Goal: Information Seeking & Learning: Learn about a topic

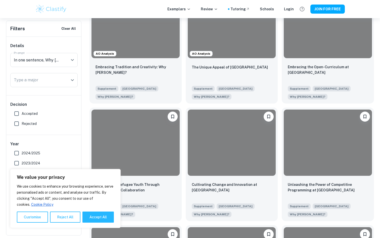
scroll to position [155, 0]
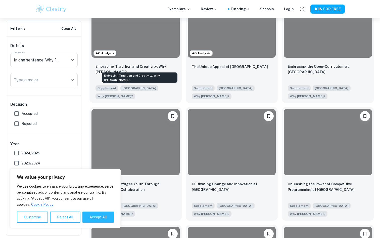
click at [140, 69] on div "Embracing Tradition and Creativity: Why [PERSON_NAME]?" at bounding box center [140, 76] width 76 height 14
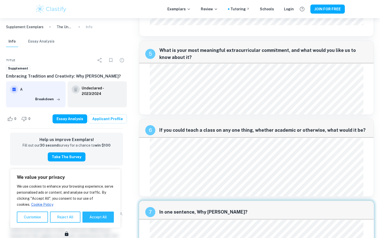
scroll to position [607, 0]
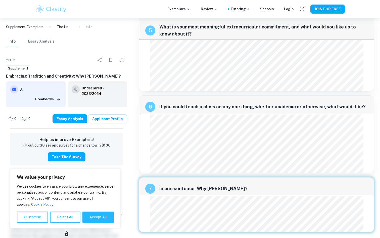
click at [183, 221] on div "7 In one sentence, Why [PERSON_NAME]?" at bounding box center [256, 204] width 235 height 55
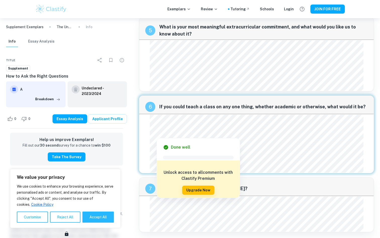
click at [252, 185] on span "In one sentence, Why [PERSON_NAME]?" at bounding box center [263, 188] width 208 height 7
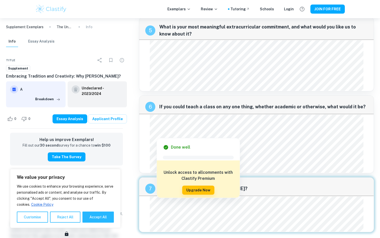
click at [243, 205] on div at bounding box center [255, 203] width 207 height 8
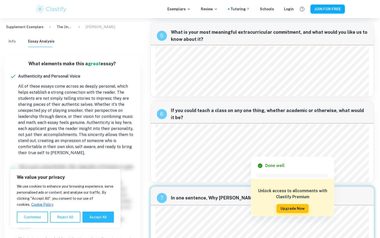
scroll to position [609, 0]
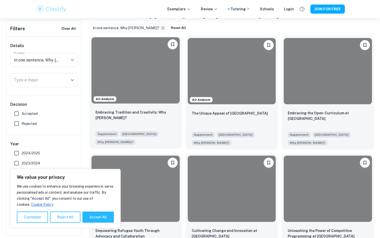
scroll to position [119, 0]
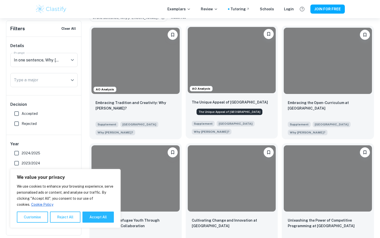
click at [237, 104] on p "The Unique Appeal of [GEOGRAPHIC_DATA]" at bounding box center [230, 102] width 76 height 6
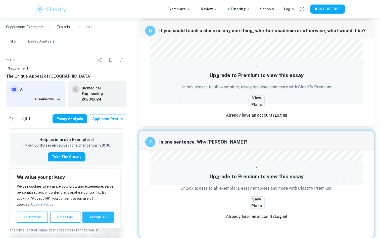
scroll to position [887, 0]
